Goal: Task Accomplishment & Management: Manage account settings

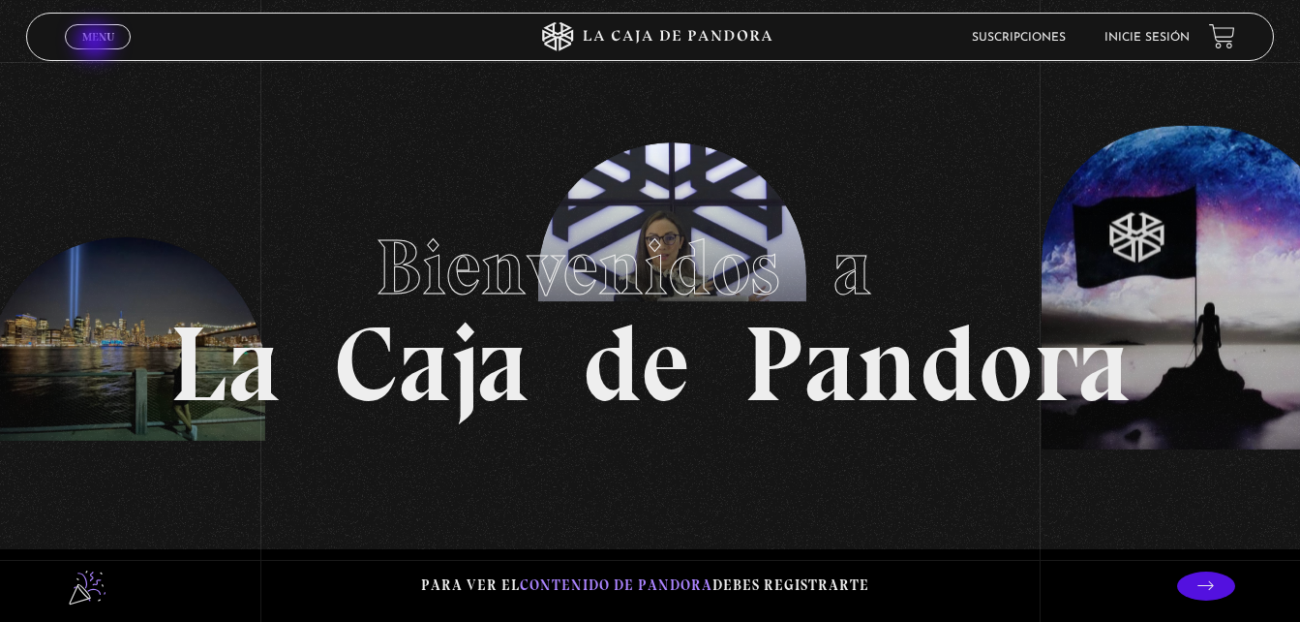
click at [104, 39] on span "Menu" at bounding box center [98, 37] width 32 height 12
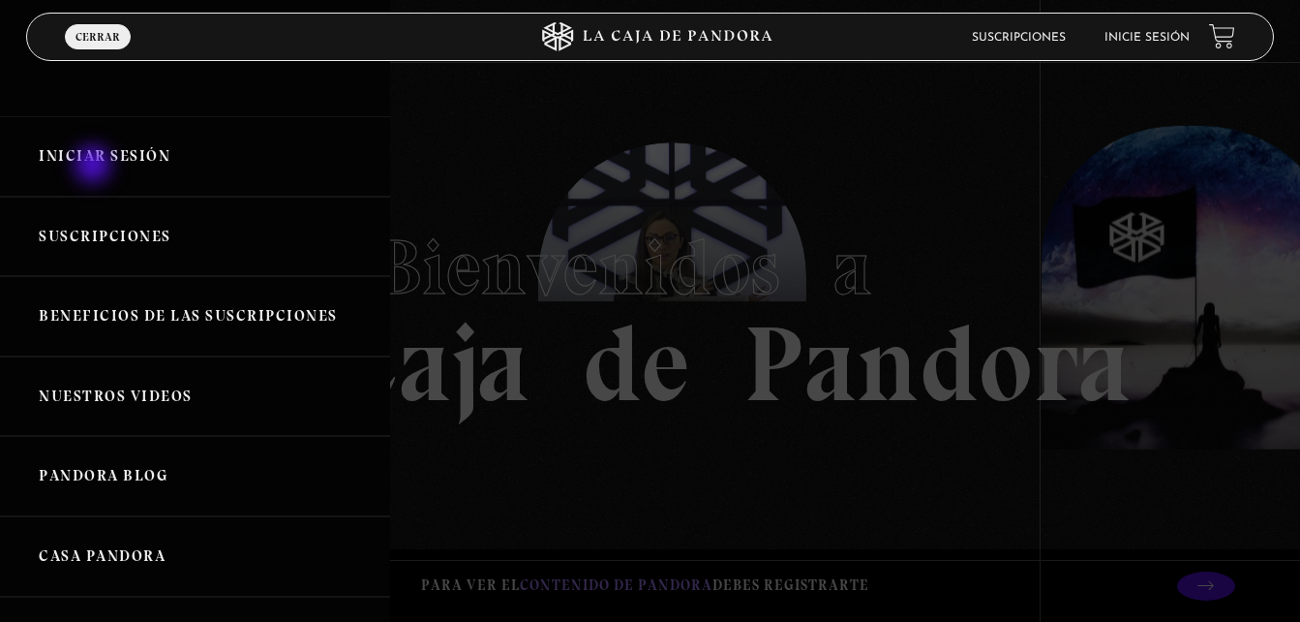
click at [95, 167] on link "Iniciar Sesión" at bounding box center [195, 156] width 390 height 80
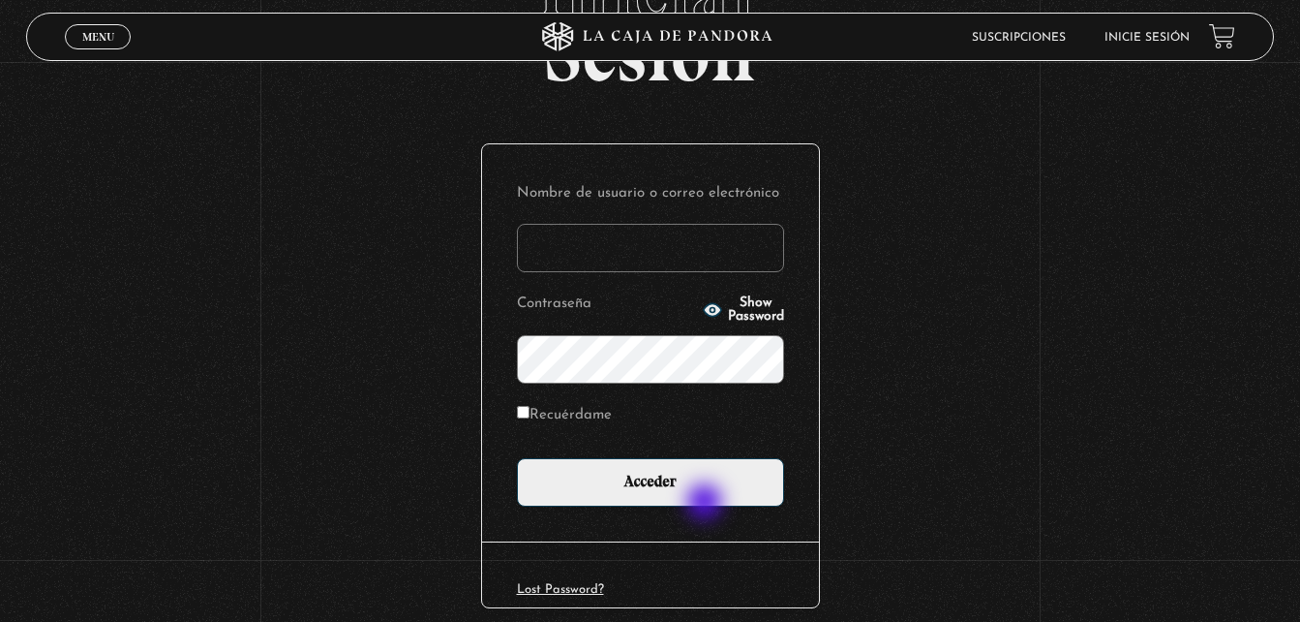
scroll to position [229, 0]
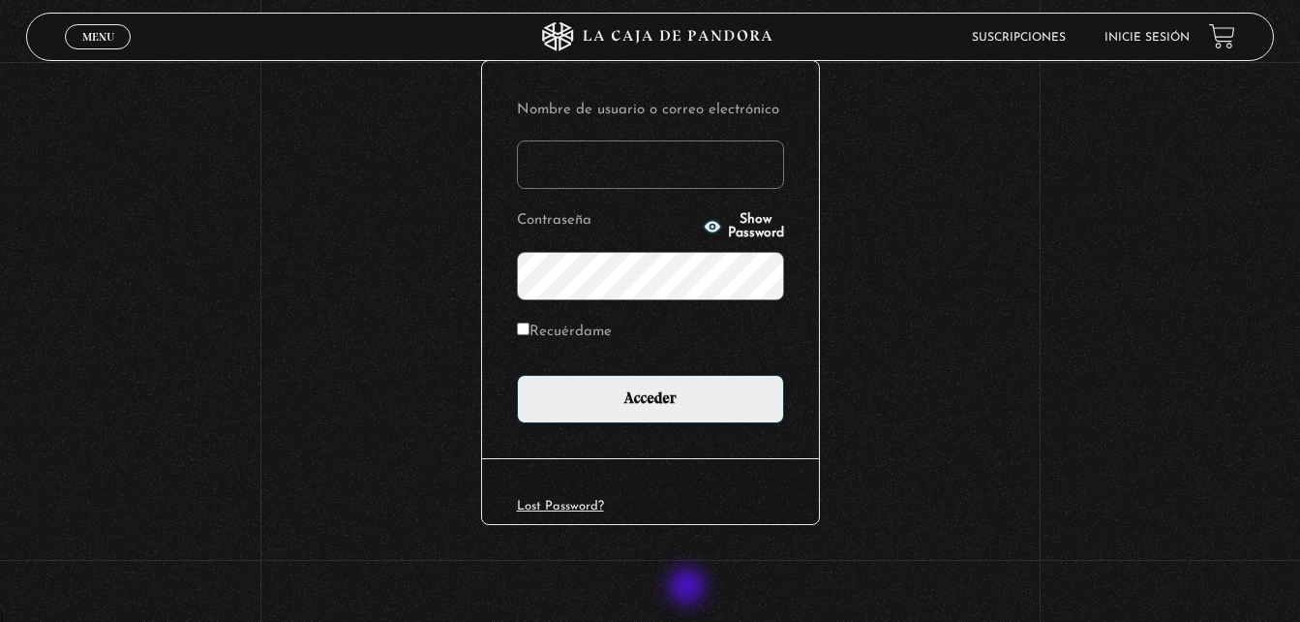
type input "[EMAIL_ADDRESS][DOMAIN_NAME]"
click at [689, 588] on article "Nombre de usuario o correo electrónico [EMAIL_ADDRESS][DOMAIN_NAME] Contraseña …" at bounding box center [650, 327] width 339 height 569
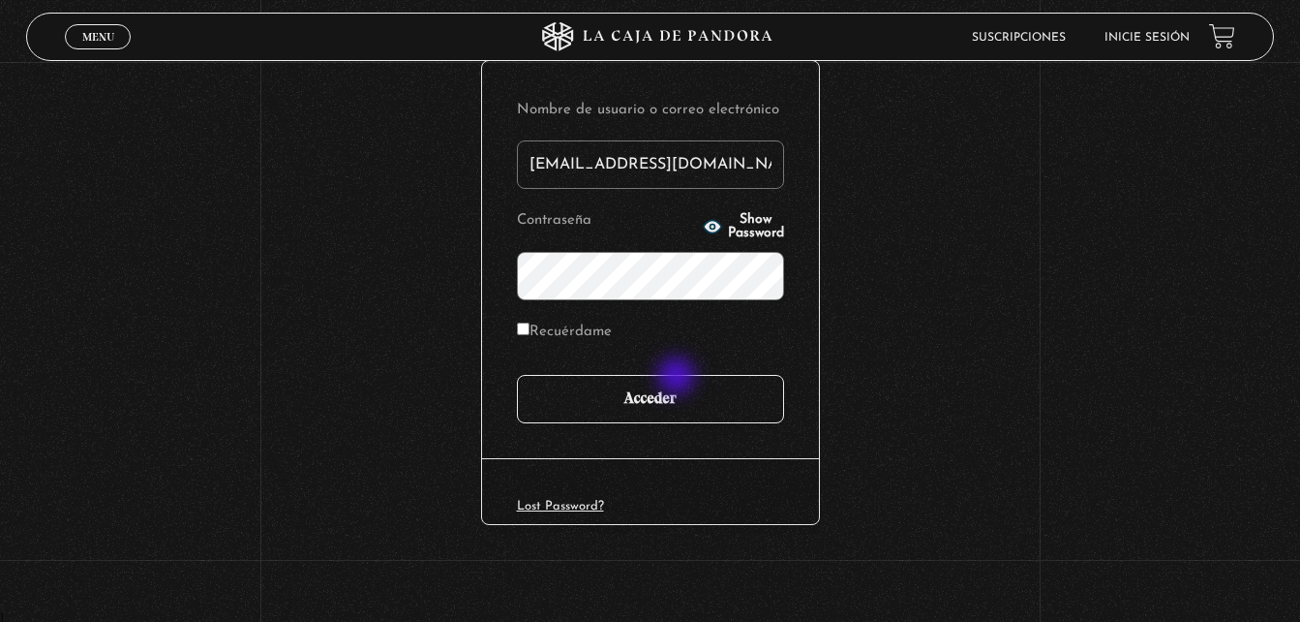
click at [679, 378] on input "Acceder" at bounding box center [650, 399] width 267 height 48
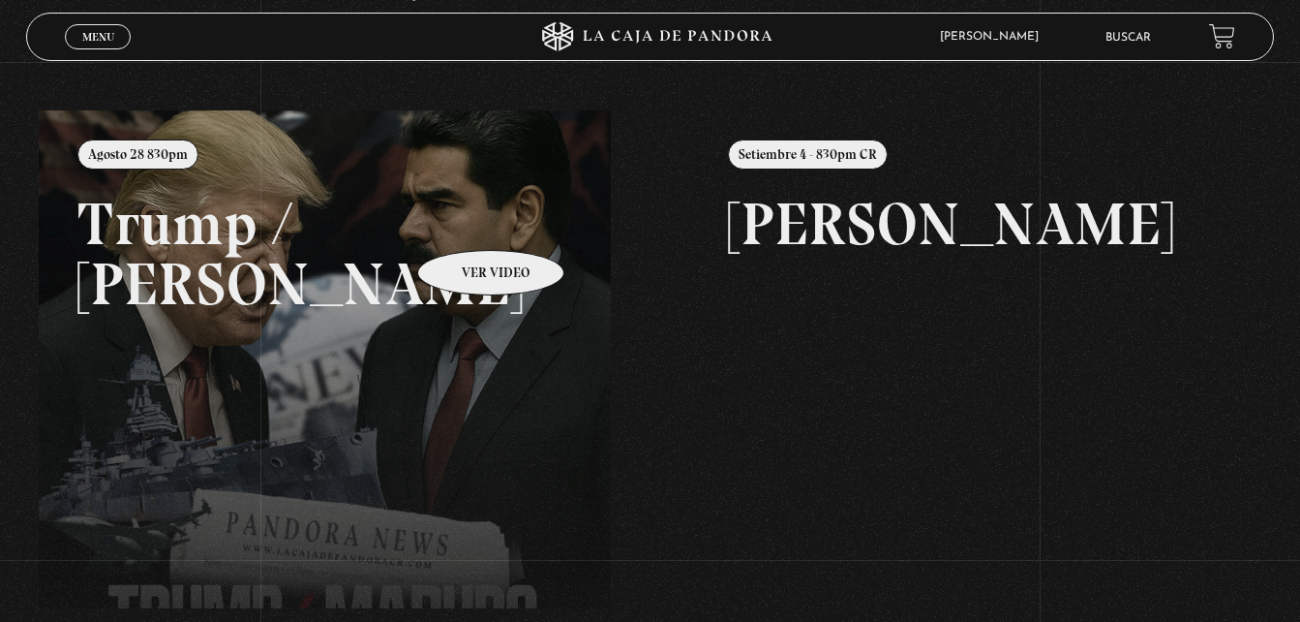
scroll to position [194, 0]
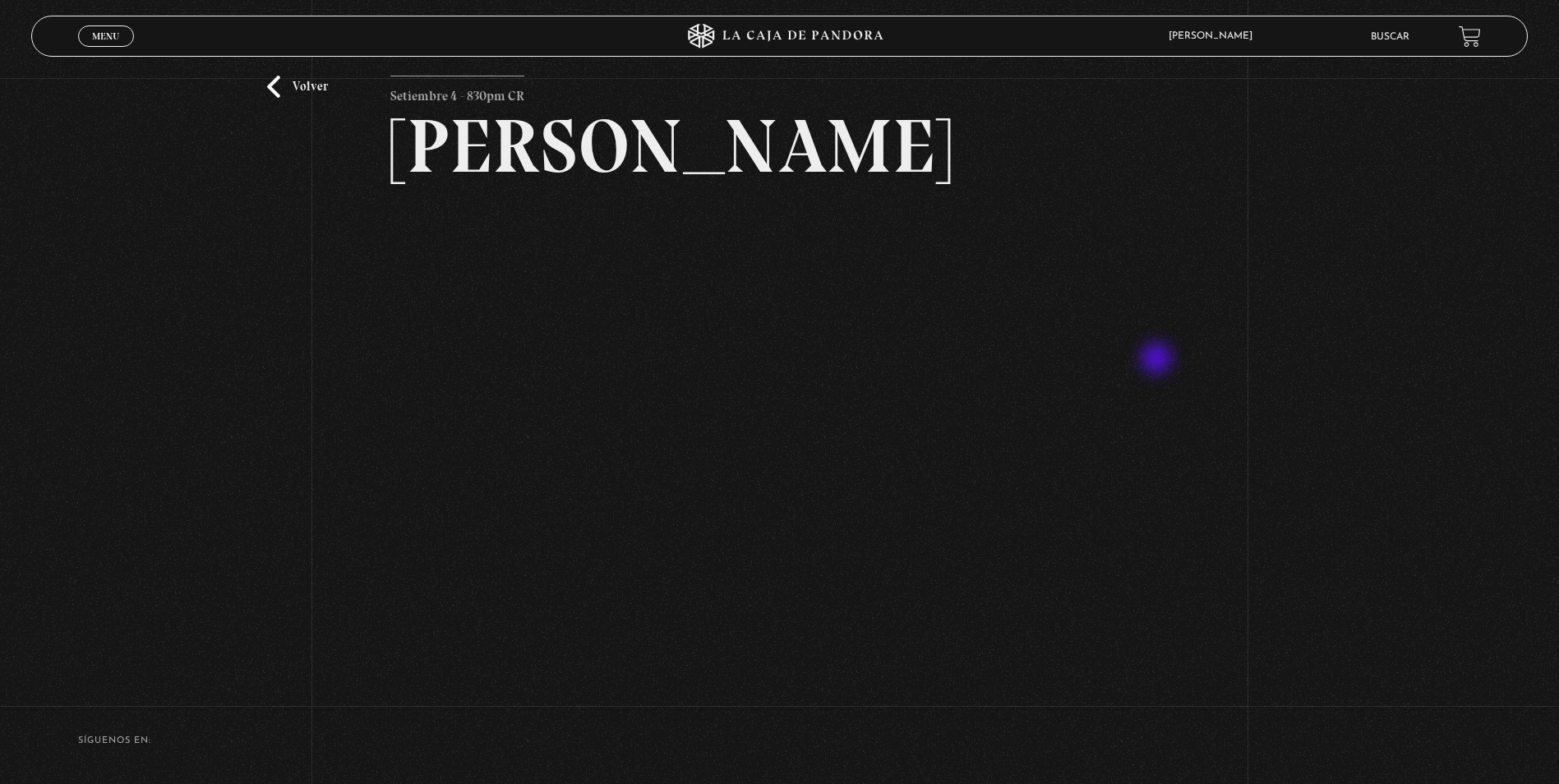
scroll to position [82, 0]
